Goal: Task Accomplishment & Management: Manage account settings

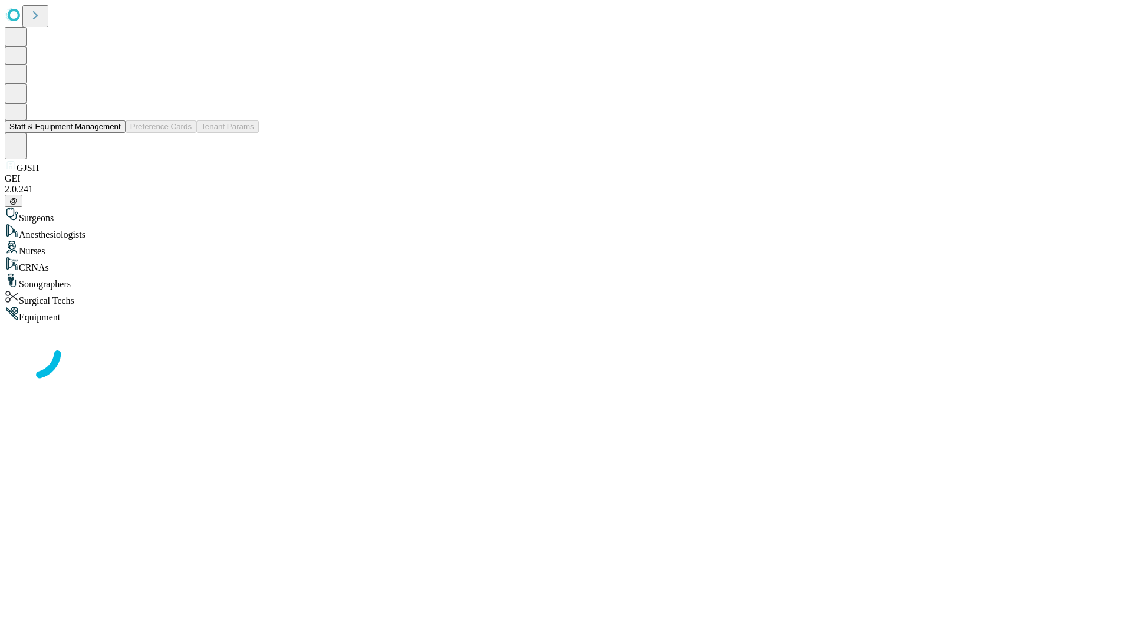
click at [113, 133] on button "Staff & Equipment Management" at bounding box center [65, 126] width 121 height 12
